Goal: Transaction & Acquisition: Purchase product/service

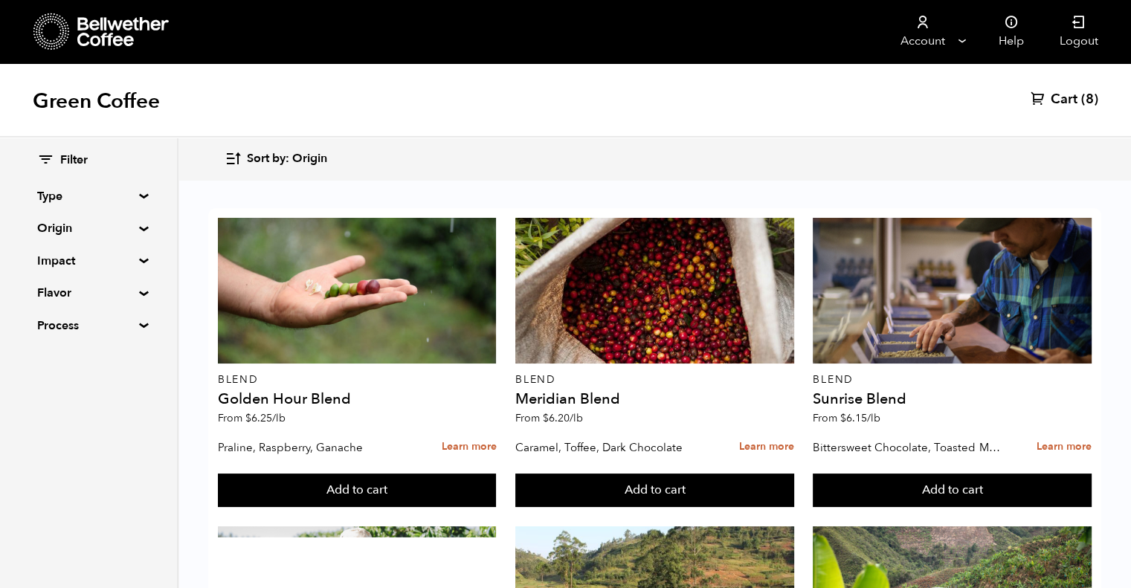
scroll to position [1230, 0]
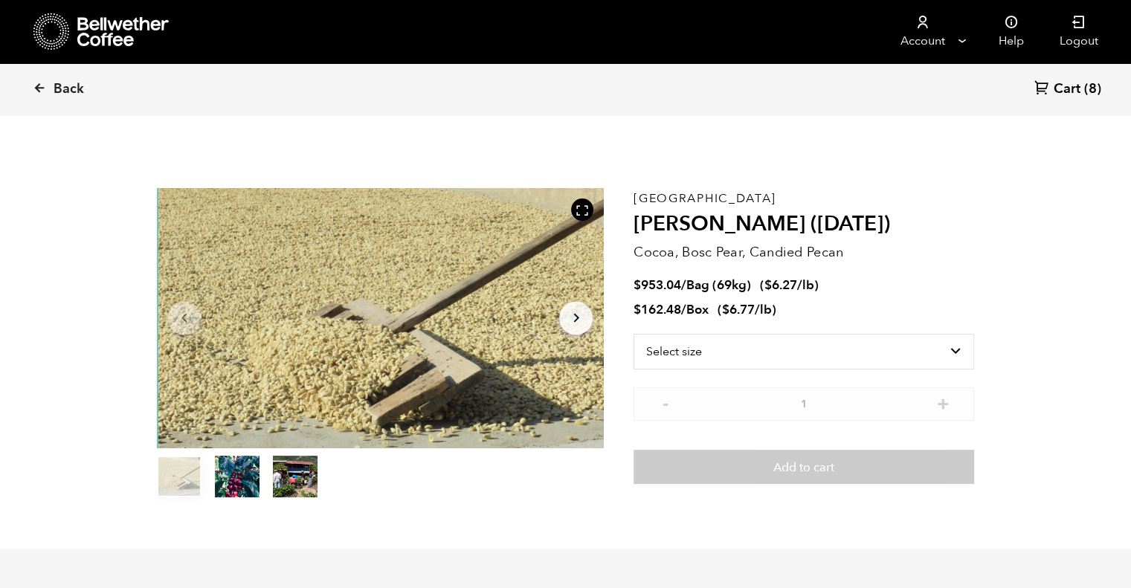
scroll to position [646, 792]
click at [929, 347] on select "Select size Bag (69kg) (152 lbs) Box (24 lbs)" at bounding box center [804, 352] width 341 height 36
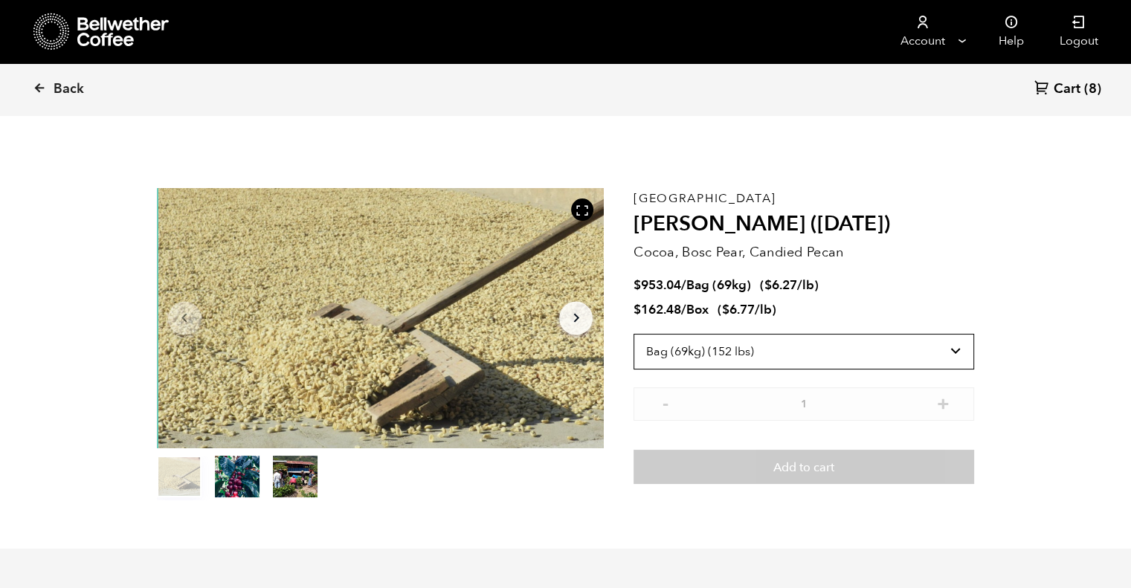
click at [634, 334] on select "Select size Bag (69kg) (152 lbs) Box (24 lbs)" at bounding box center [804, 352] width 341 height 36
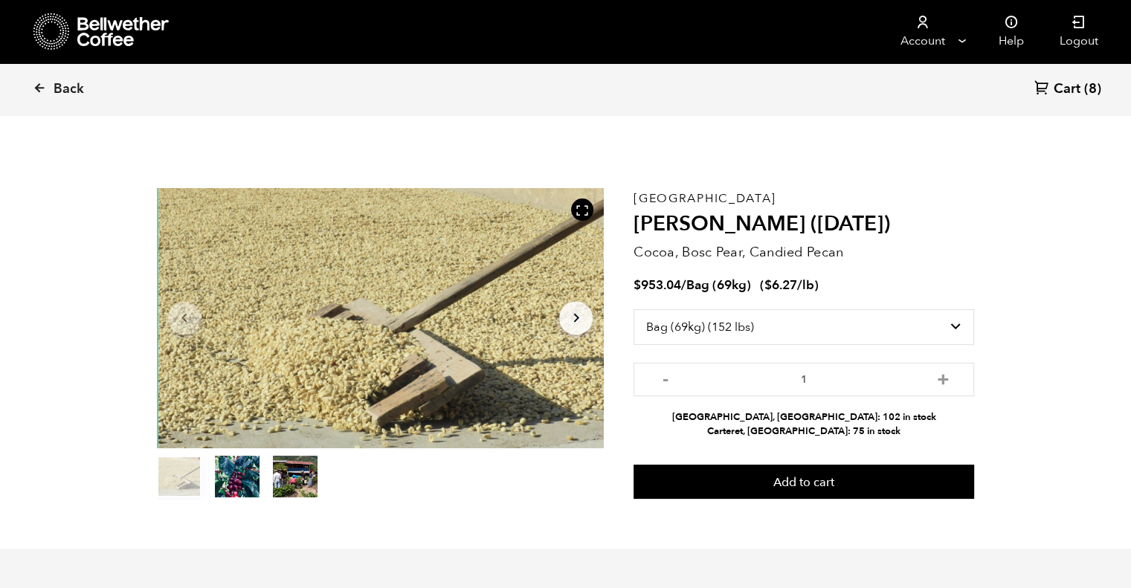
click at [845, 483] on button "Add to cart" at bounding box center [804, 482] width 341 height 34
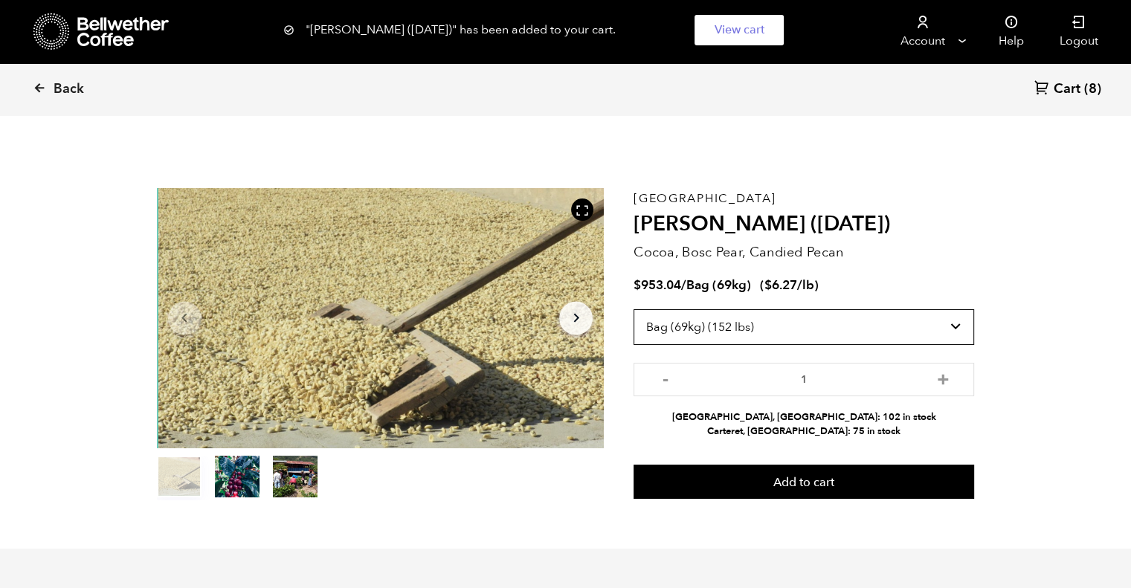
click at [964, 318] on select "Select size Bag (69kg) (152 lbs) Box (24 lbs)" at bounding box center [804, 327] width 341 height 36
select select "box"
click at [634, 309] on select "Select size Bag (69kg) (152 lbs) Box (24 lbs)" at bounding box center [804, 327] width 341 height 36
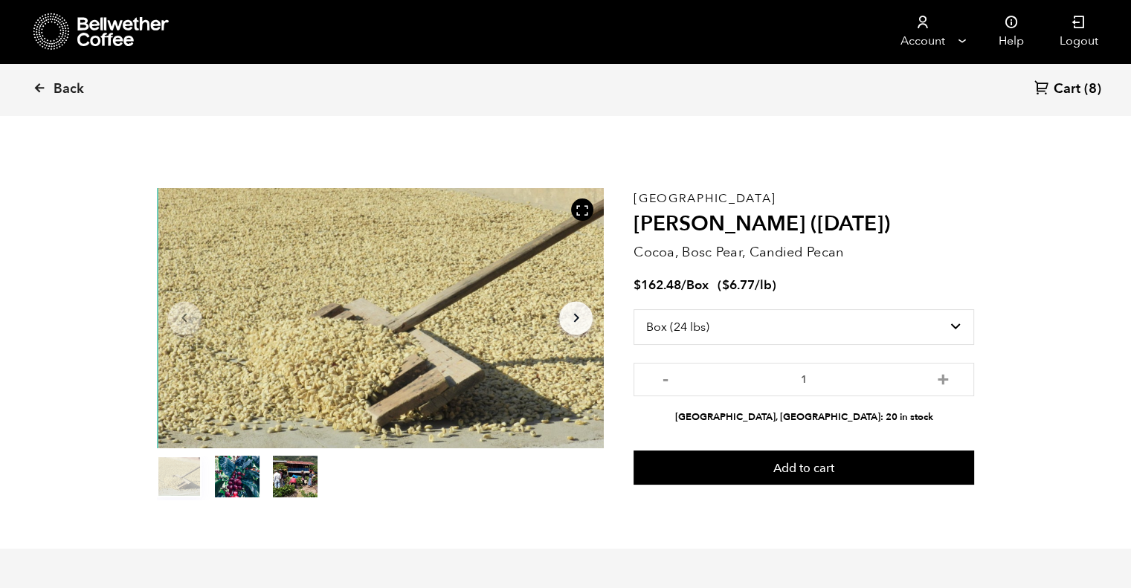
click at [942, 385] on button "+" at bounding box center [942, 377] width 19 height 15
type input "4"
click at [788, 458] on button "Add to cart" at bounding box center [804, 468] width 341 height 34
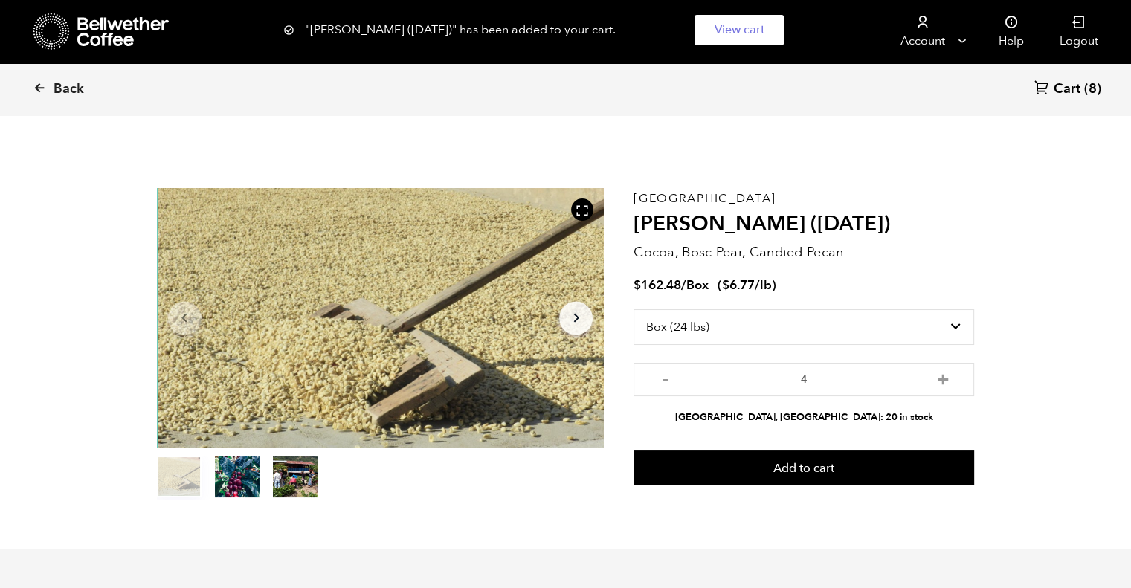
click at [42, 83] on icon at bounding box center [39, 87] width 13 height 13
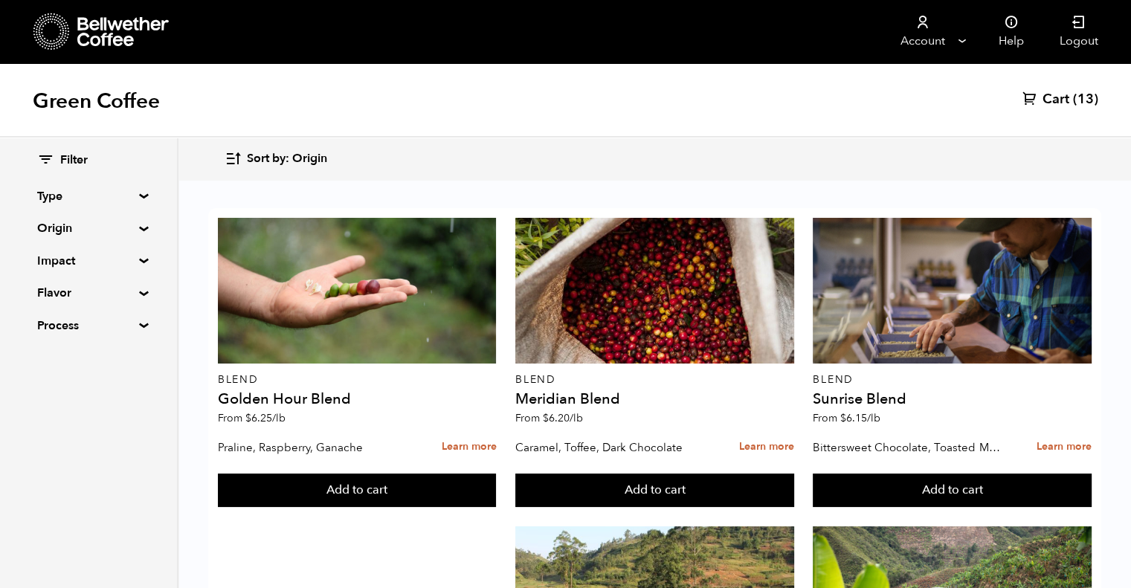
scroll to position [919, 0]
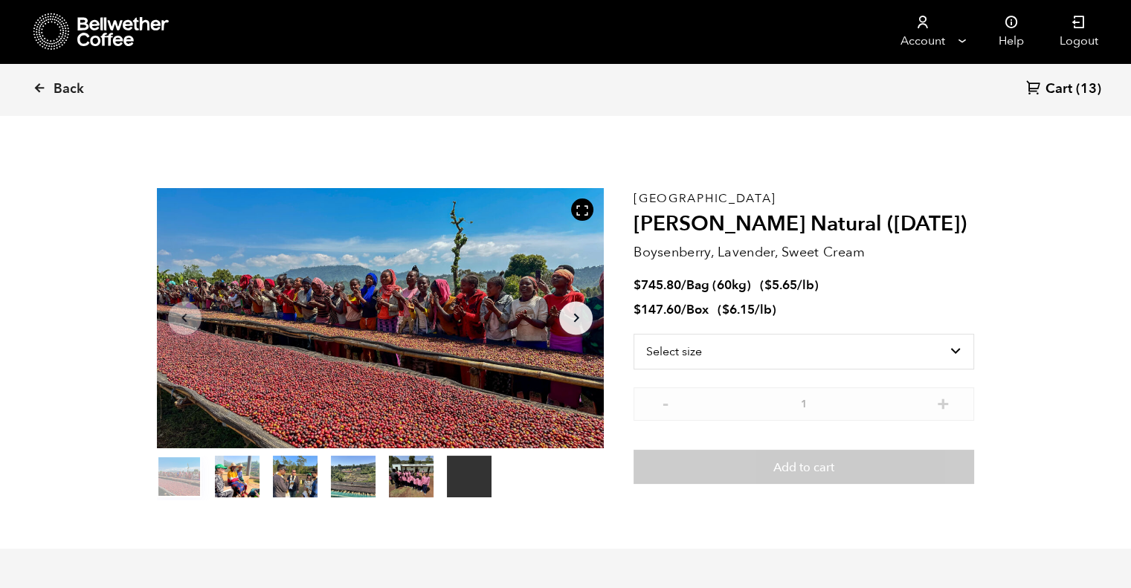
scroll to position [646, 792]
click at [721, 351] on select "Select size Bag (60kg) (132 lbs) Box (24 lbs)" at bounding box center [804, 352] width 341 height 36
select select "bag-3"
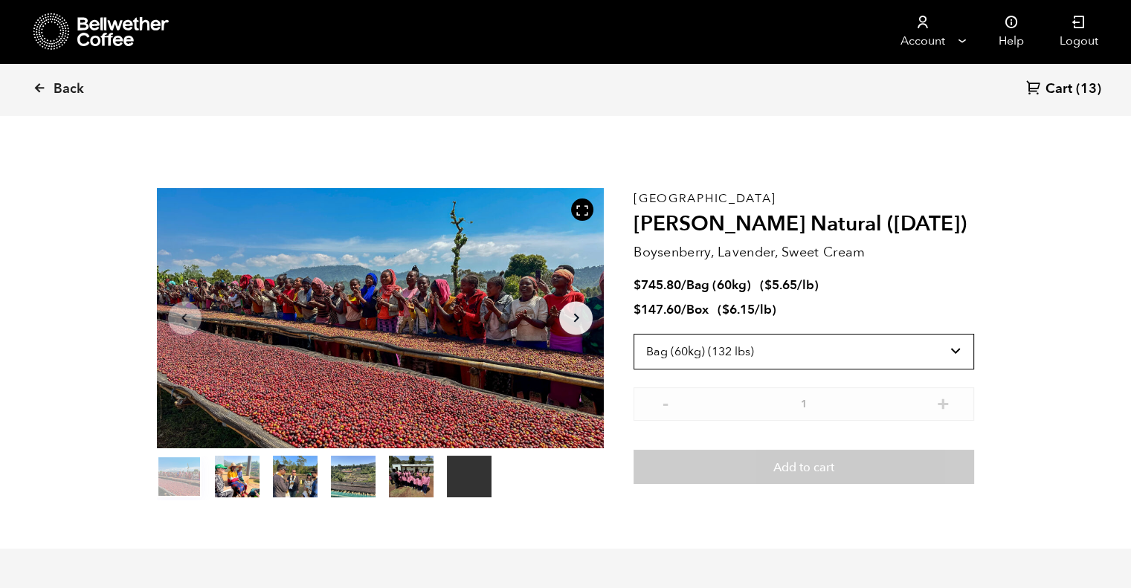
click at [634, 334] on select "Select size Bag (60kg) (132 lbs) Box (24 lbs)" at bounding box center [804, 352] width 341 height 36
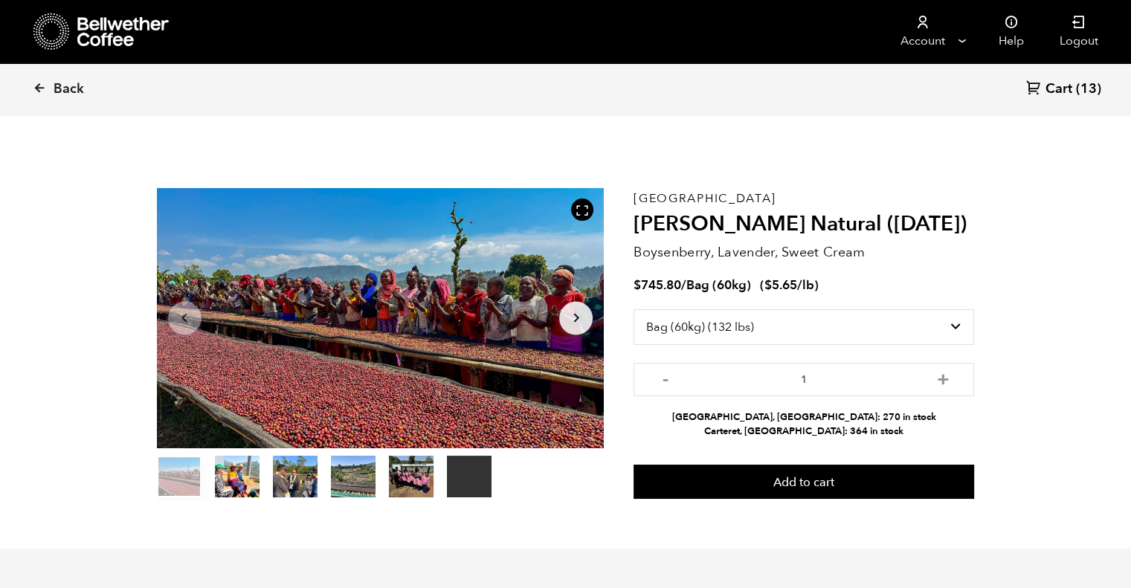
click at [839, 482] on button "Add to cart" at bounding box center [804, 482] width 341 height 34
click at [1060, 92] on span "Cart" at bounding box center [1059, 89] width 27 height 18
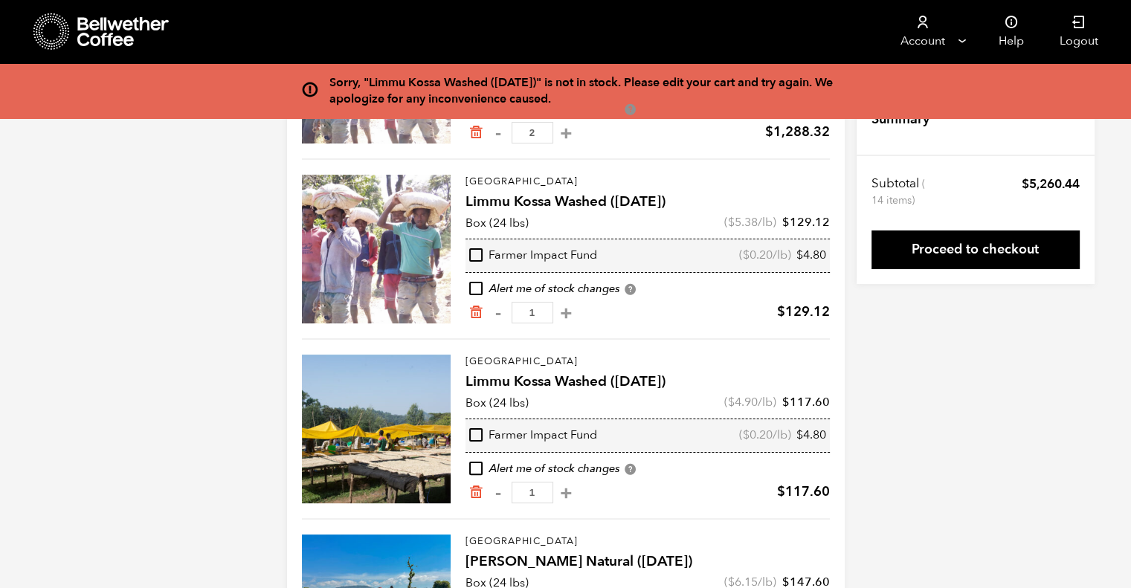
scroll to position [348, 0]
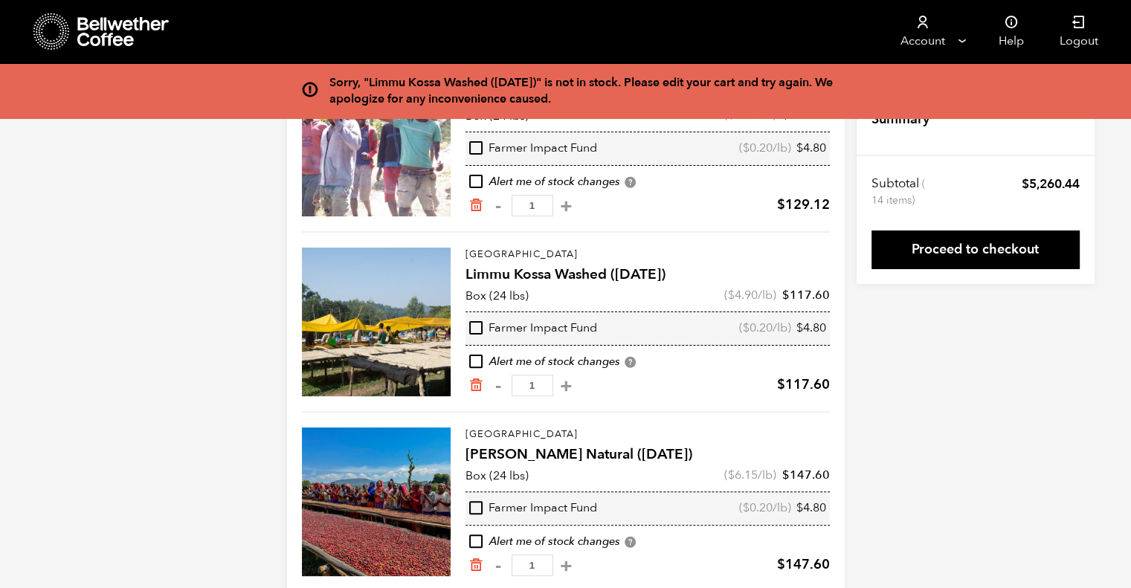
click at [475, 381] on icon "Remove from cart" at bounding box center [475, 385] width 15 height 15
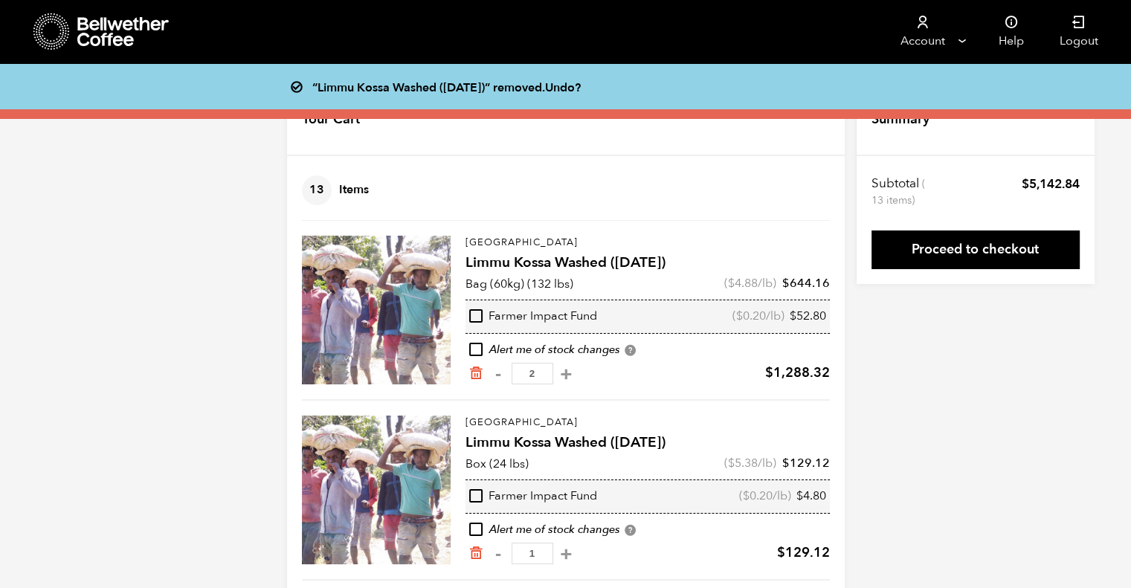
click at [474, 374] on icon "Remove from cart" at bounding box center [475, 373] width 15 height 15
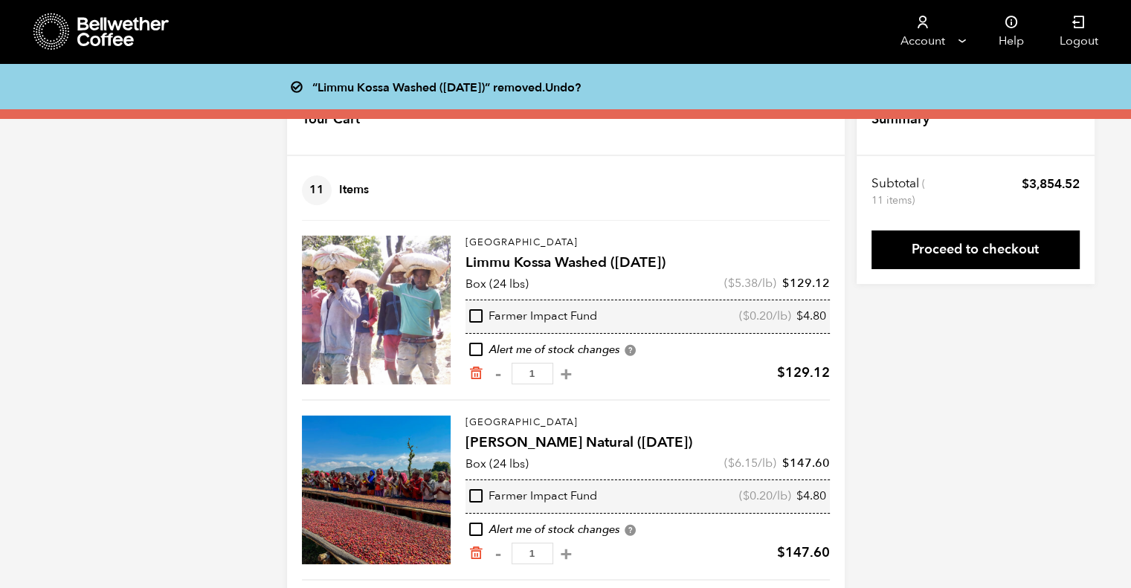
click at [468, 370] on icon "Remove from cart" at bounding box center [475, 373] width 15 height 15
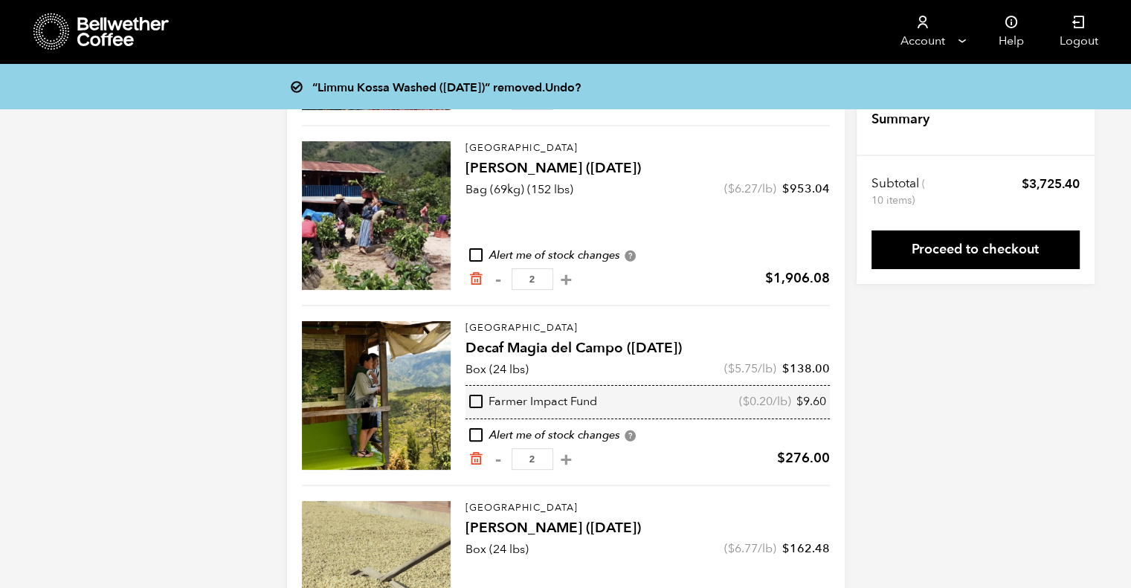
scroll to position [253, 0]
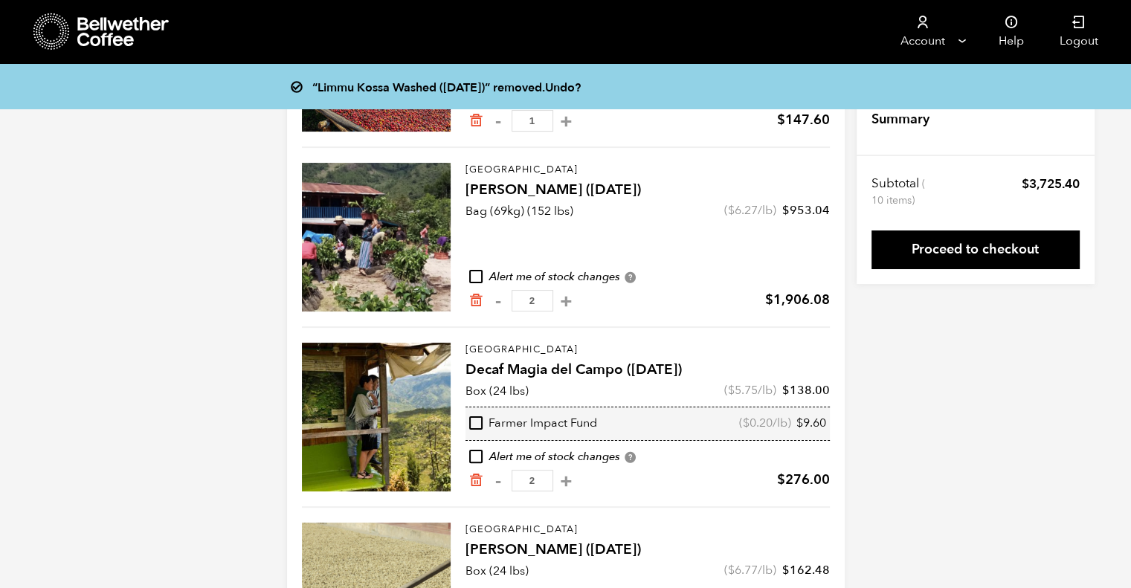
click at [476, 478] on icon "Remove from cart" at bounding box center [475, 480] width 15 height 15
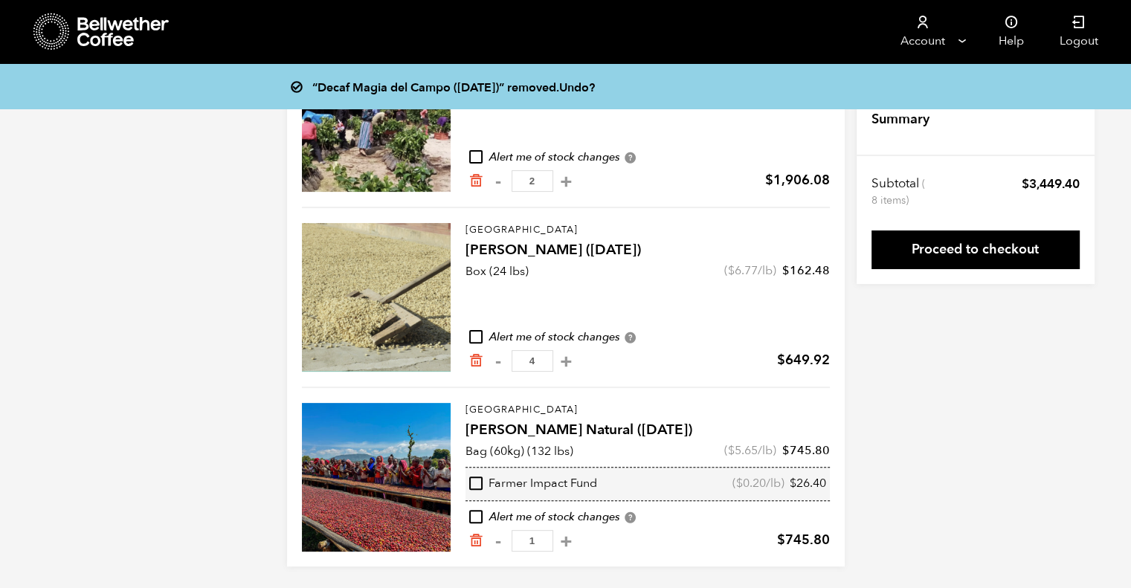
scroll to position [372, 0]
click at [988, 255] on link "Proceed to checkout" at bounding box center [976, 250] width 208 height 39
